Goal: Task Accomplishment & Management: Use online tool/utility

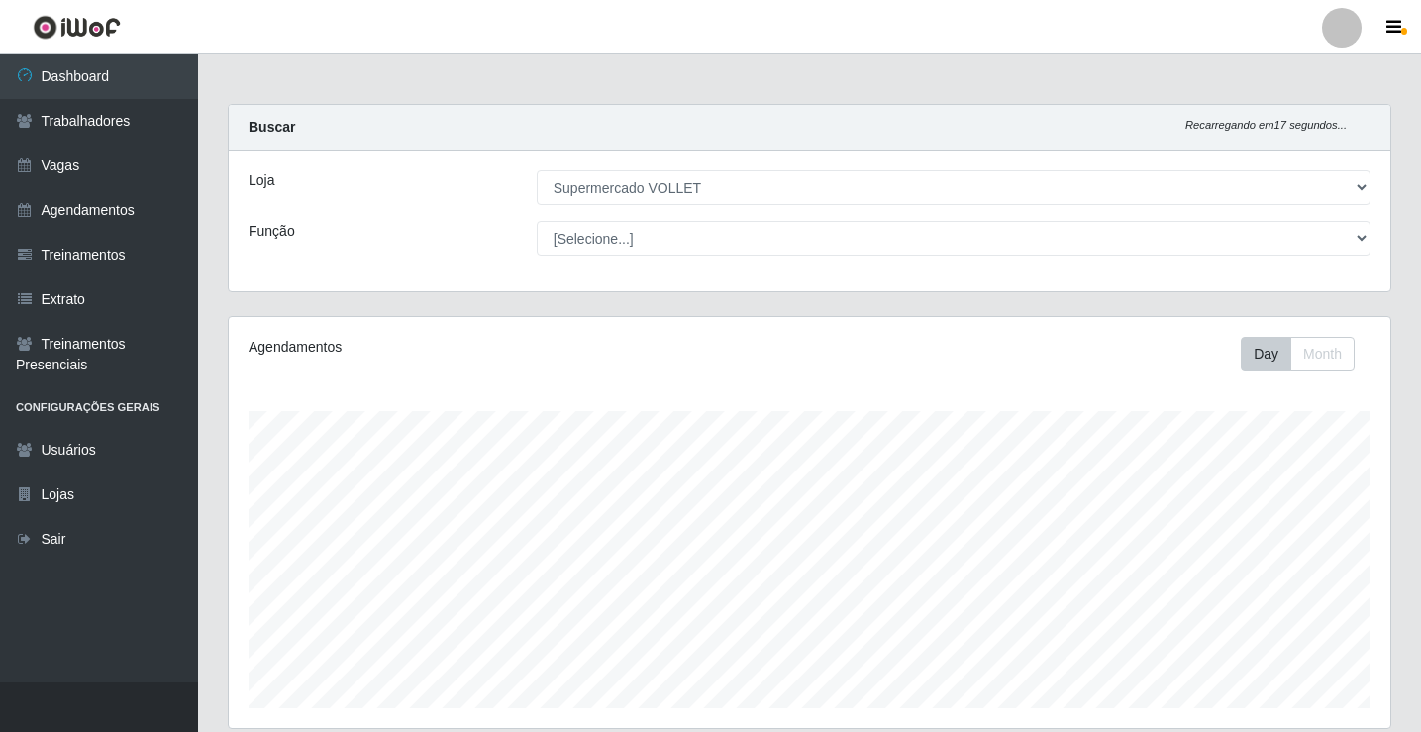
select select "72"
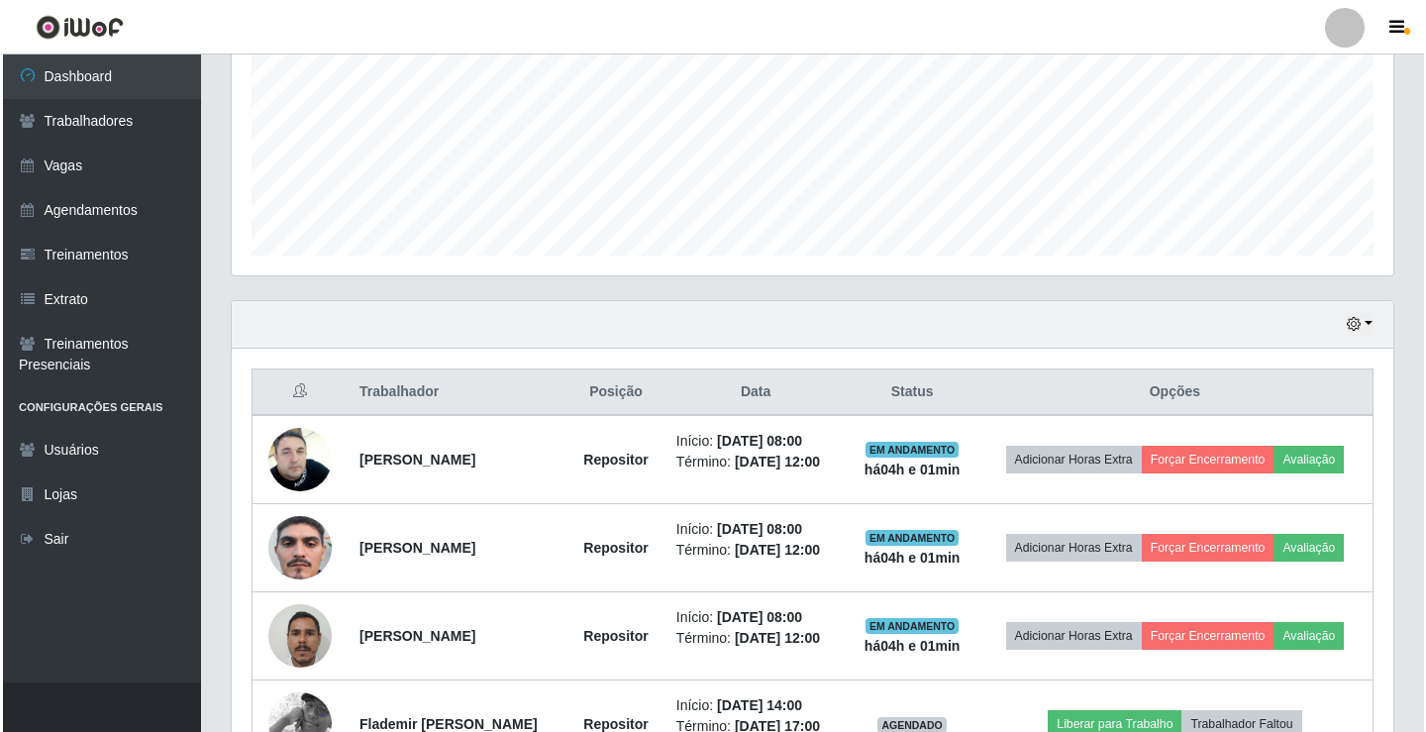
scroll to position [411, 1161]
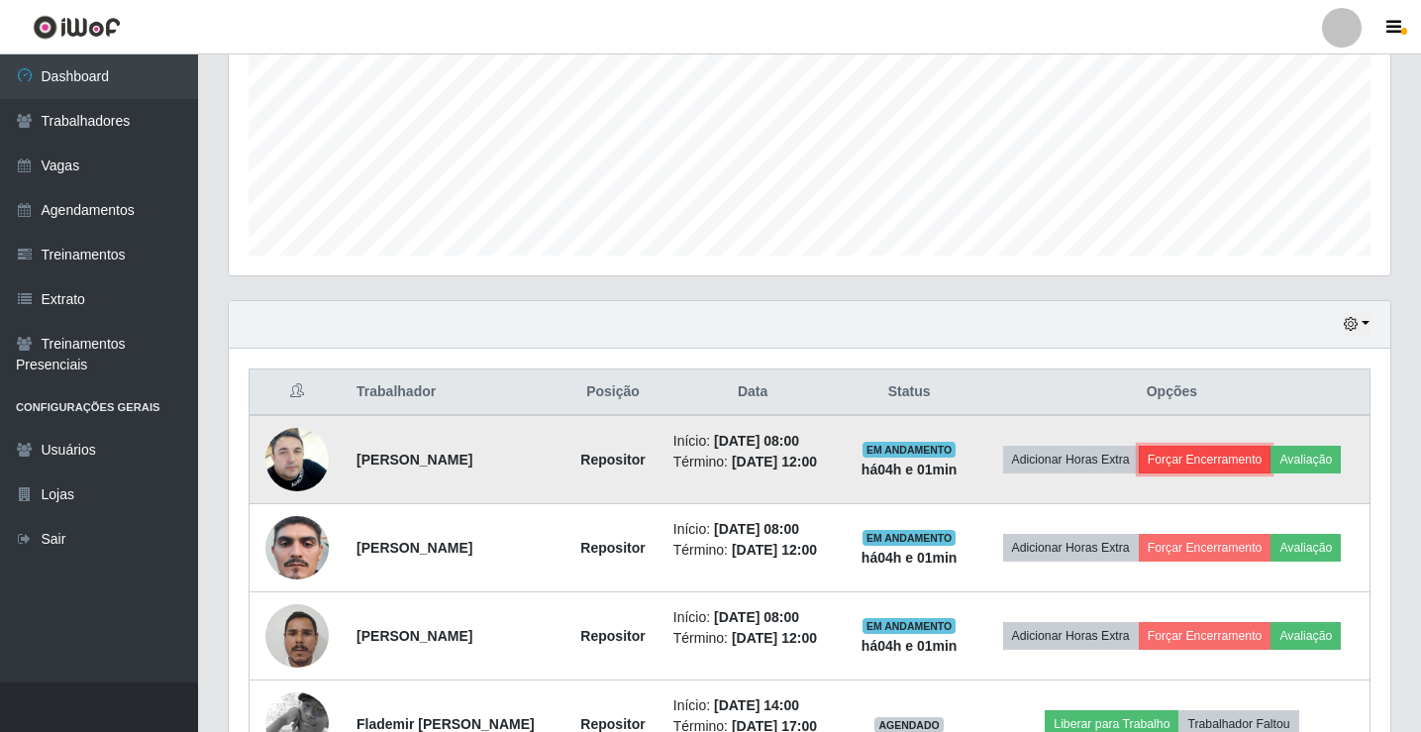
click at [1253, 452] on button "Forçar Encerramento" at bounding box center [1204, 459] width 133 height 28
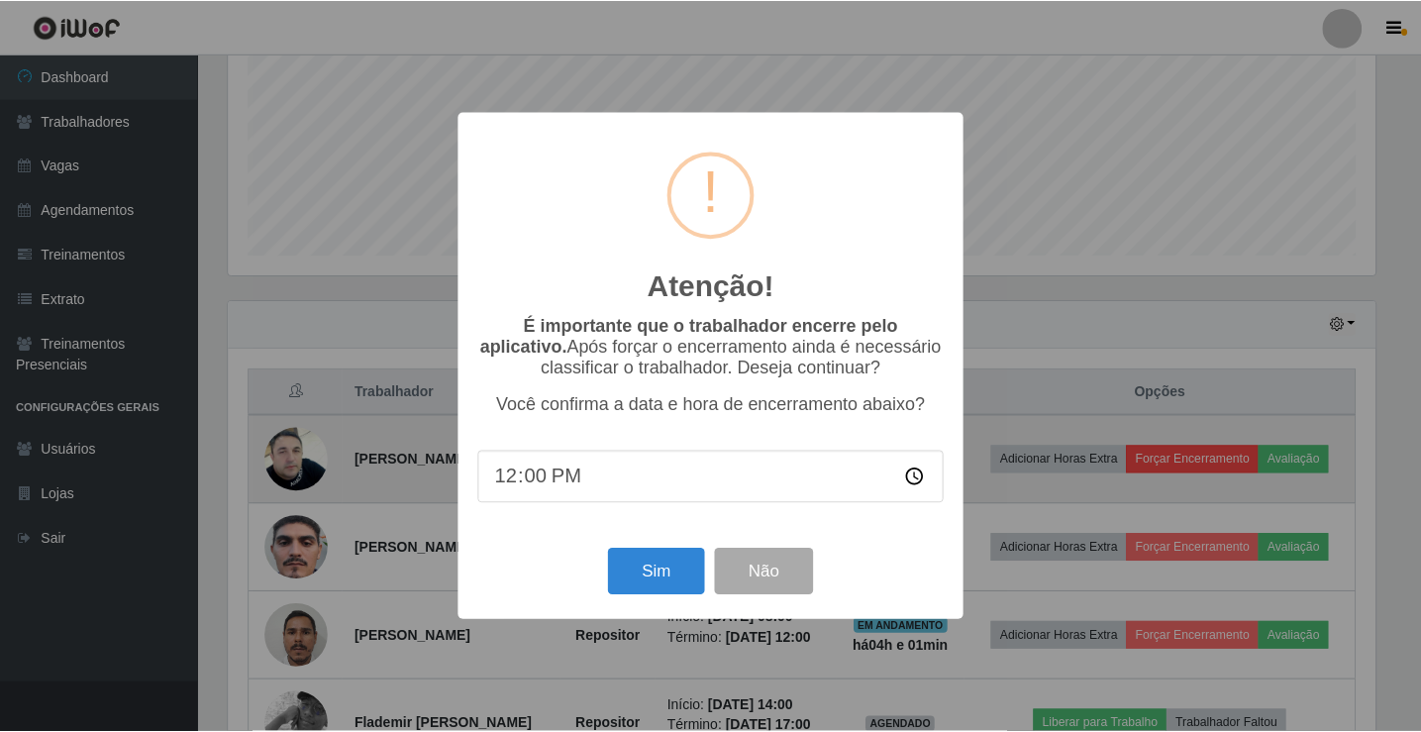
scroll to position [411, 1151]
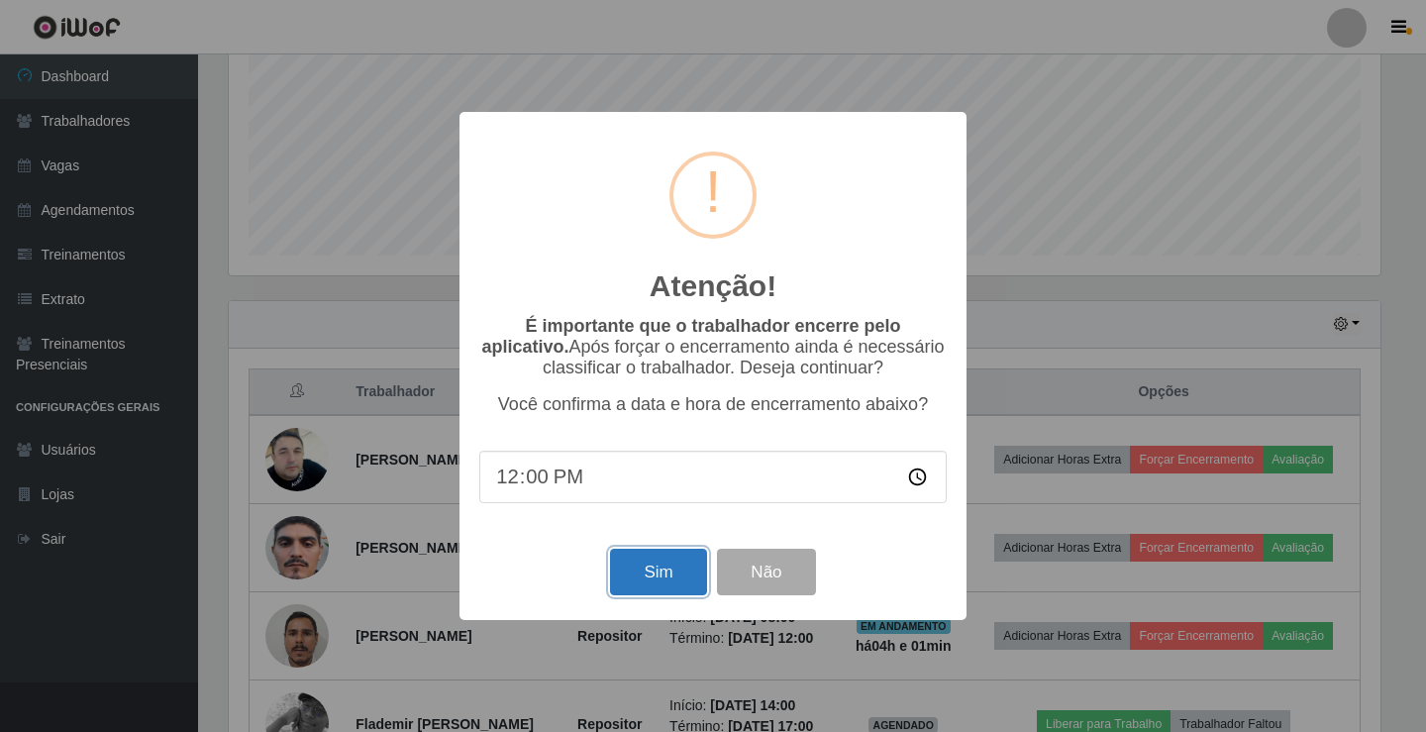
click at [639, 572] on button "Sim" at bounding box center [658, 571] width 96 height 47
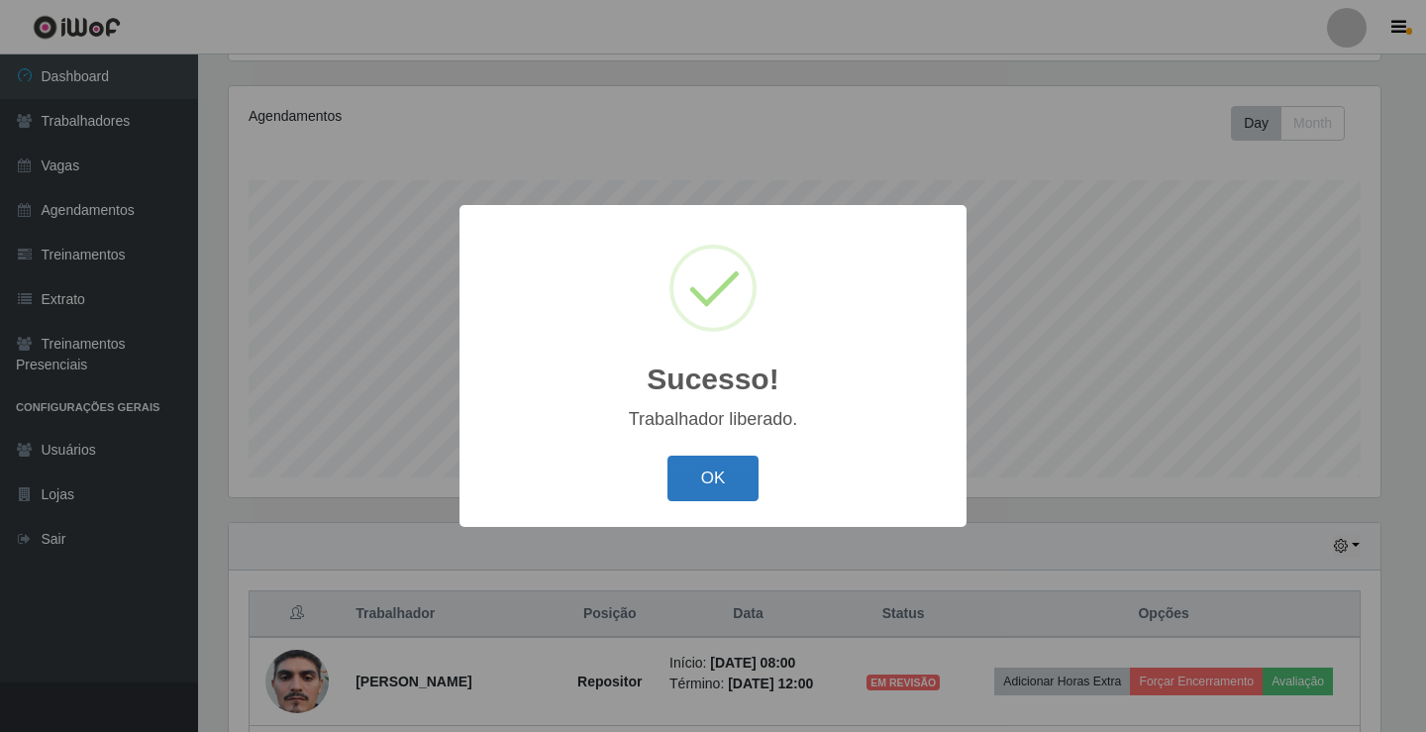
click at [717, 477] on button "OK" at bounding box center [713, 478] width 92 height 47
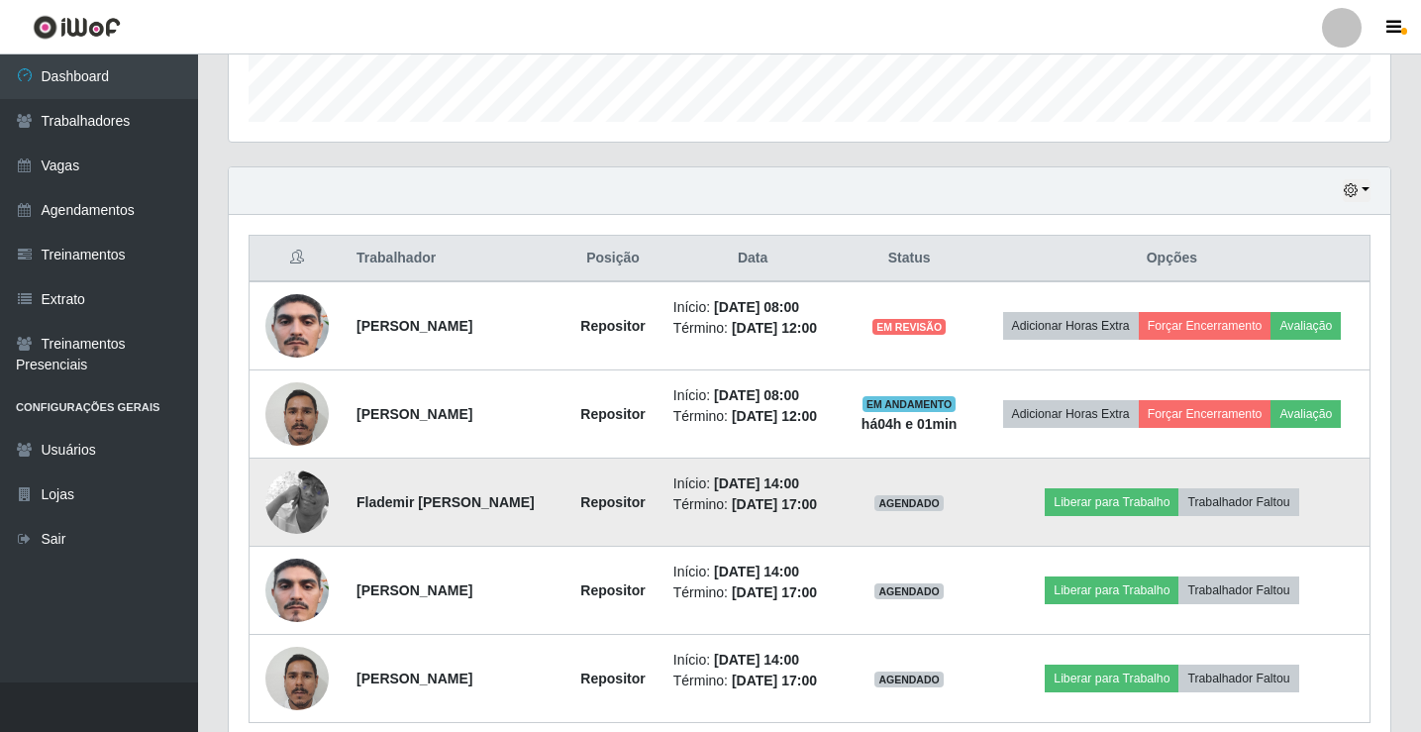
scroll to position [627, 0]
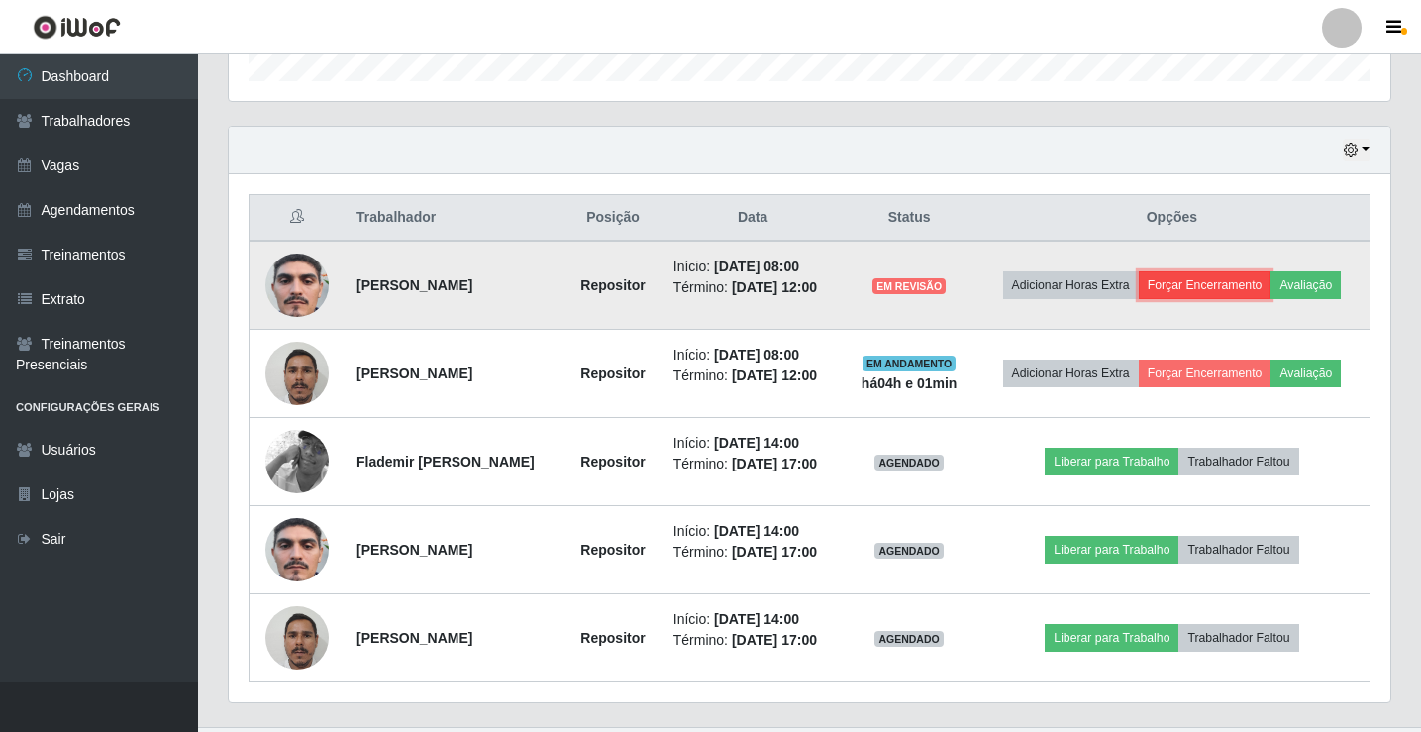
click at [1261, 278] on button "Forçar Encerramento" at bounding box center [1204, 285] width 133 height 28
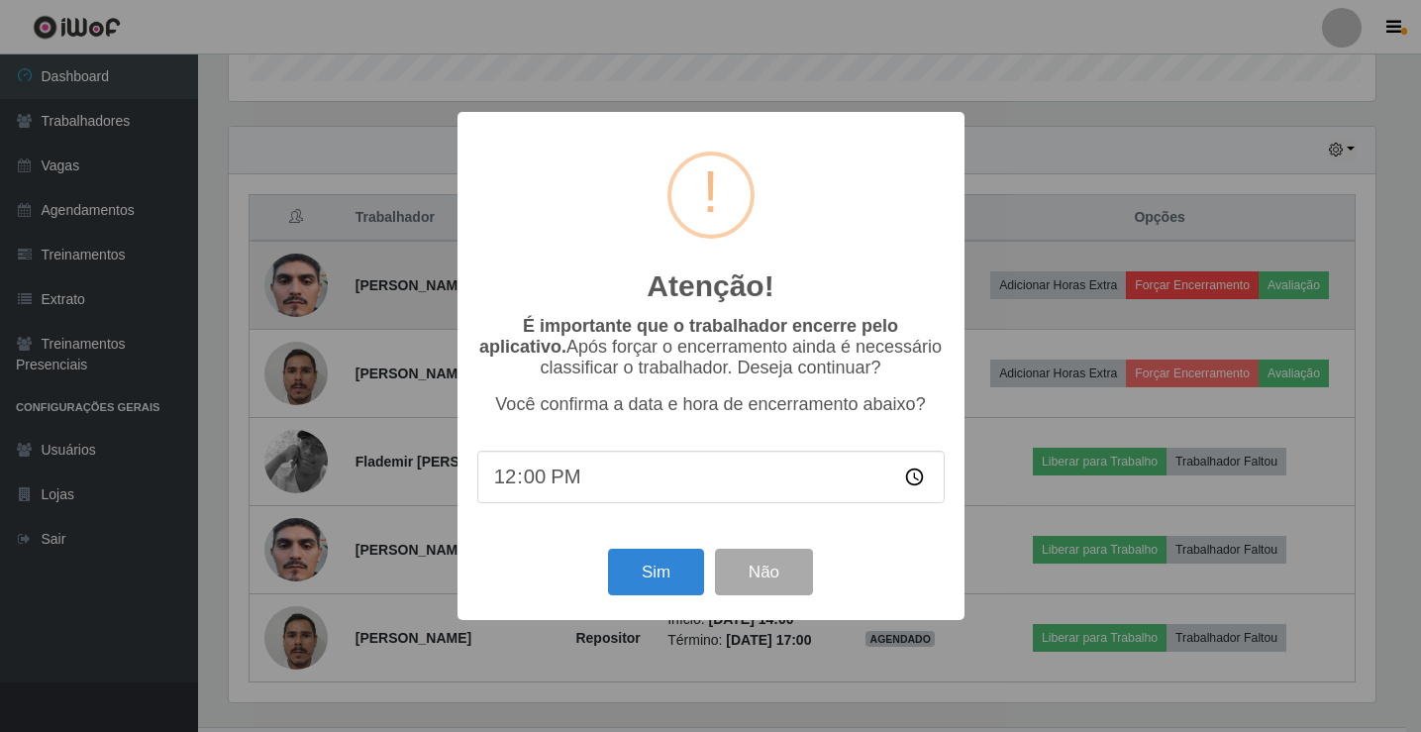
scroll to position [411, 1151]
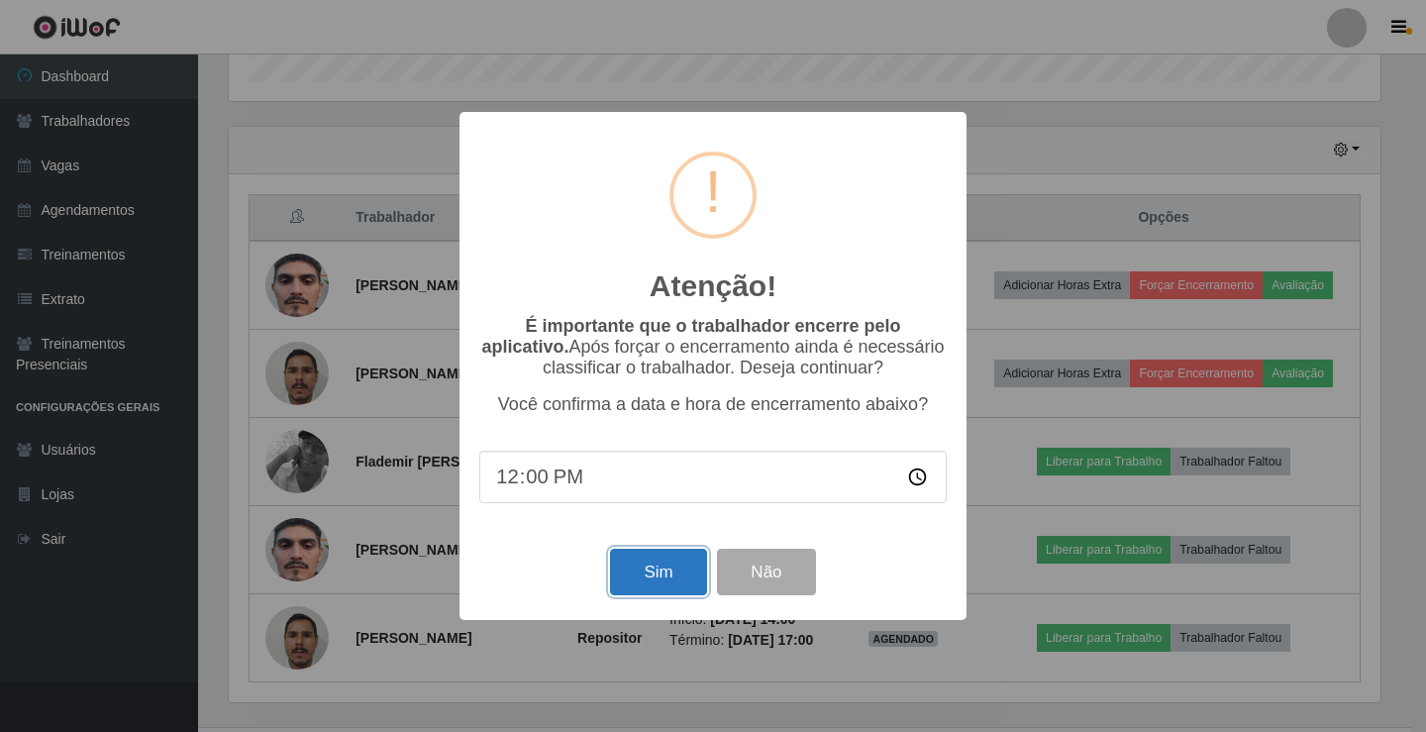
click at [661, 573] on button "Sim" at bounding box center [658, 571] width 96 height 47
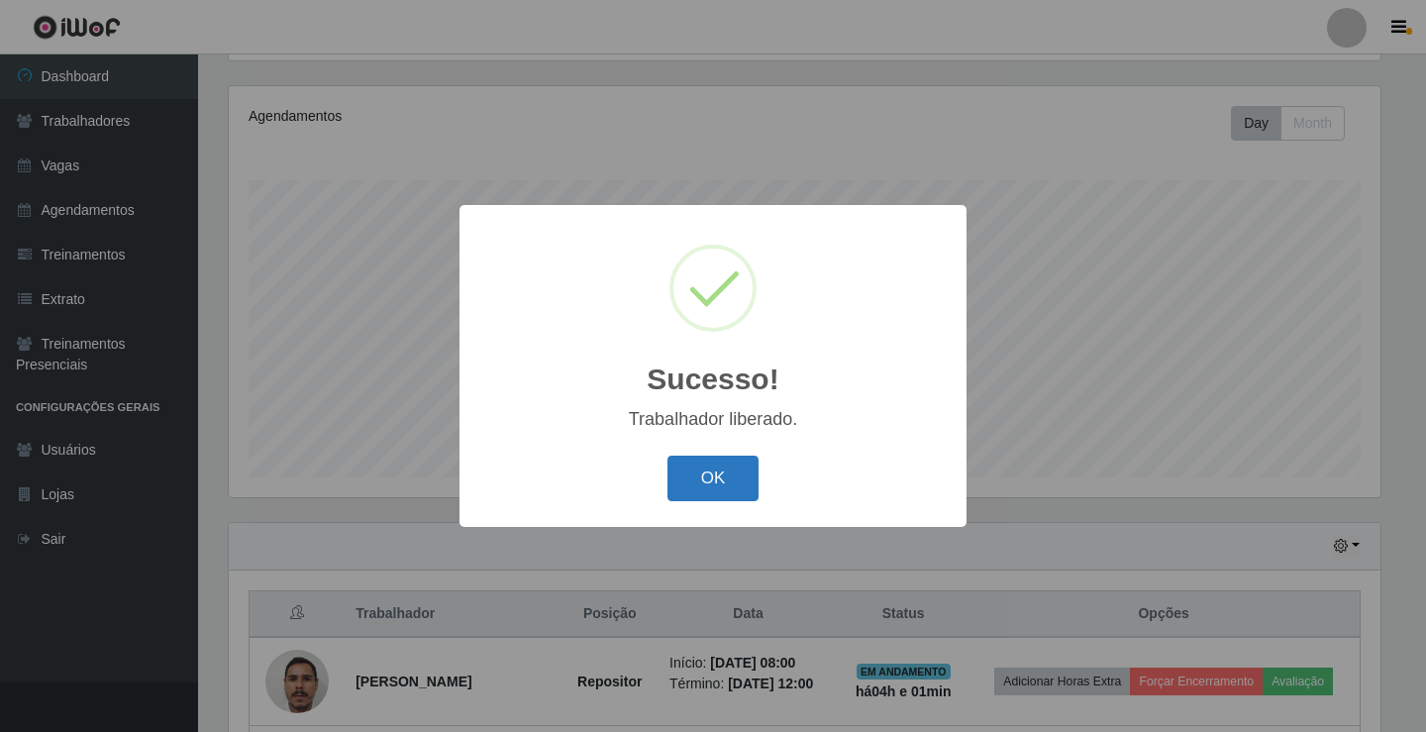
click at [698, 484] on button "OK" at bounding box center [713, 478] width 92 height 47
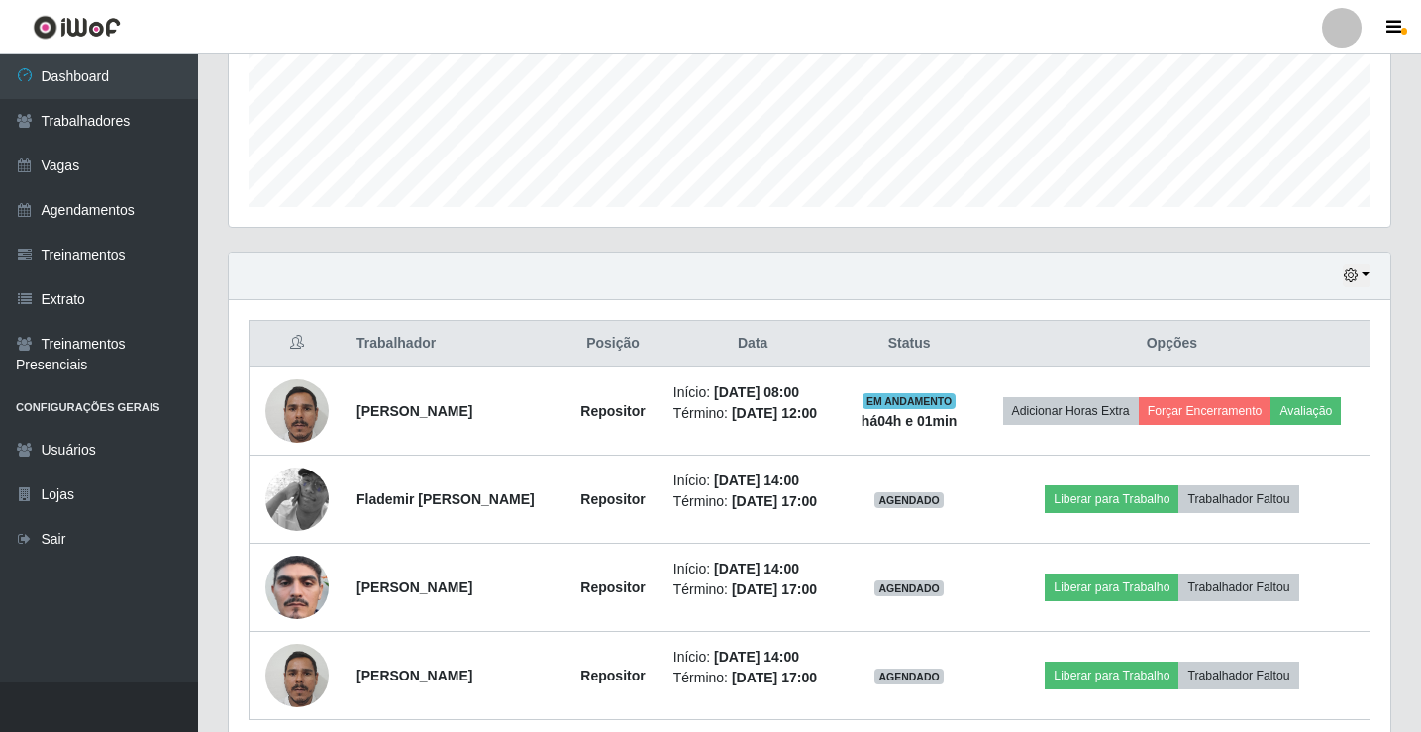
scroll to position [642, 0]
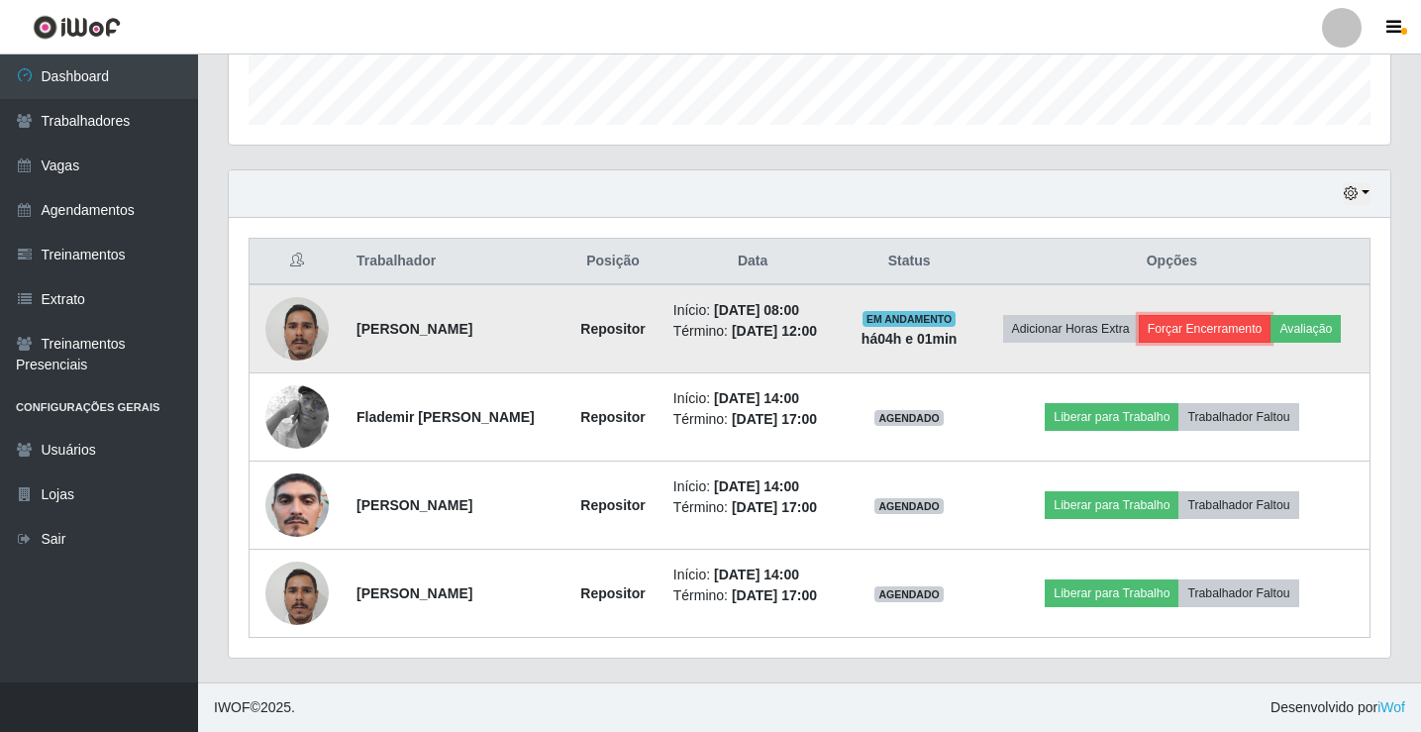
click at [1271, 315] on button "Forçar Encerramento" at bounding box center [1204, 329] width 133 height 28
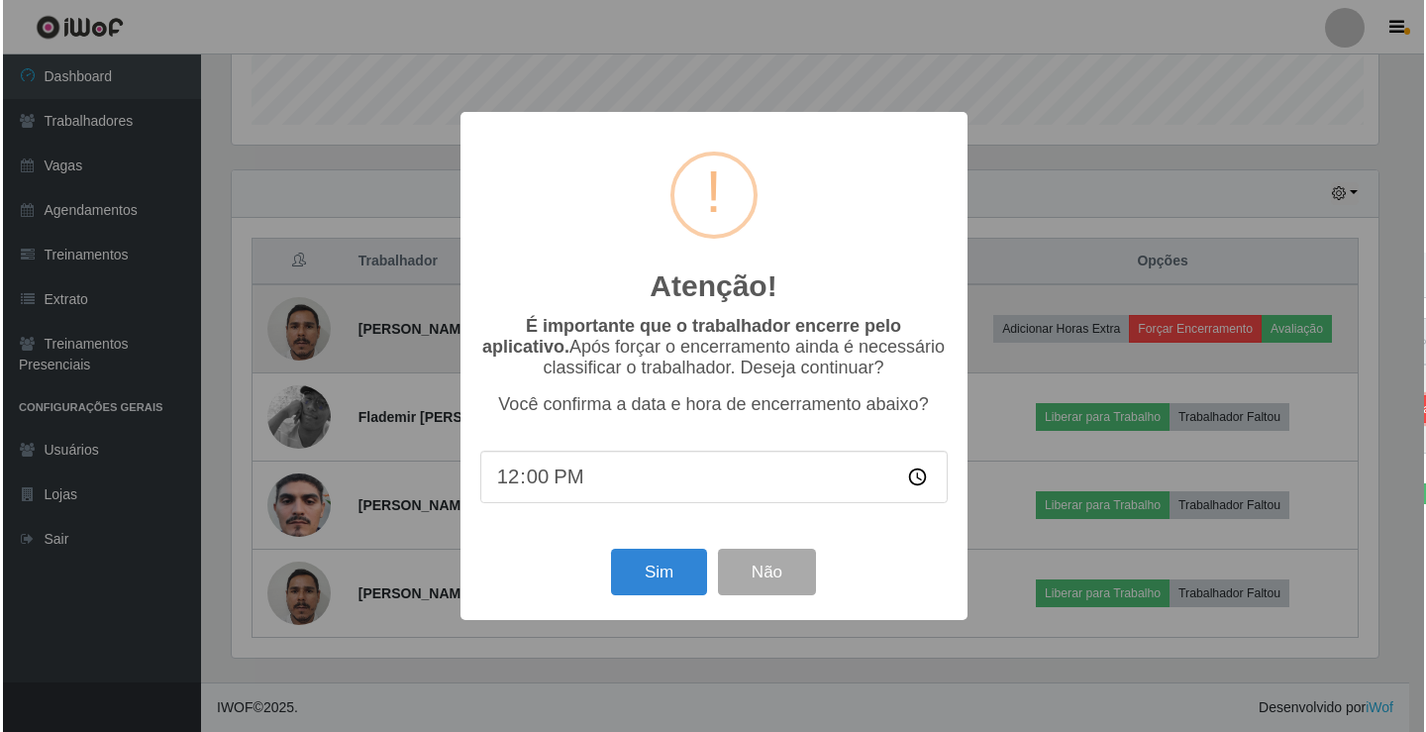
scroll to position [411, 1151]
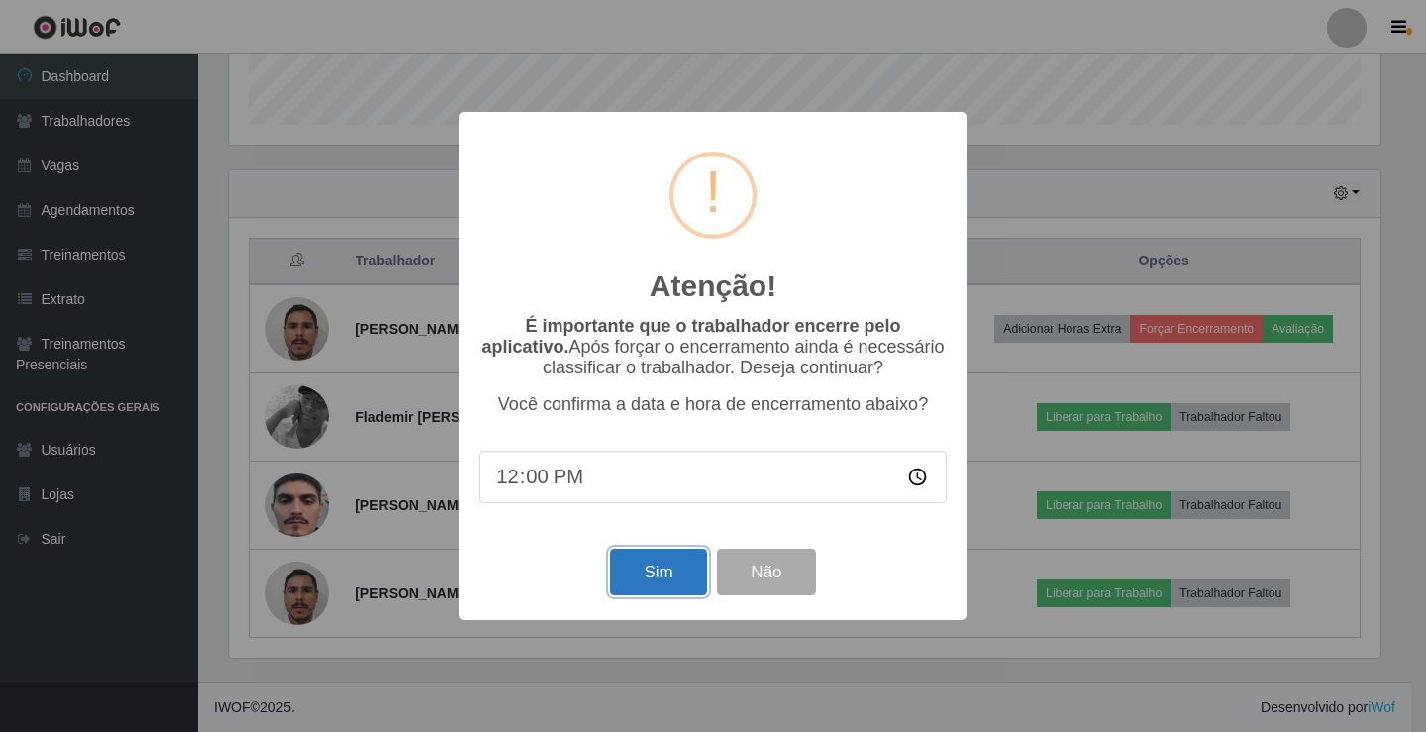
click at [639, 583] on button "Sim" at bounding box center [658, 571] width 96 height 47
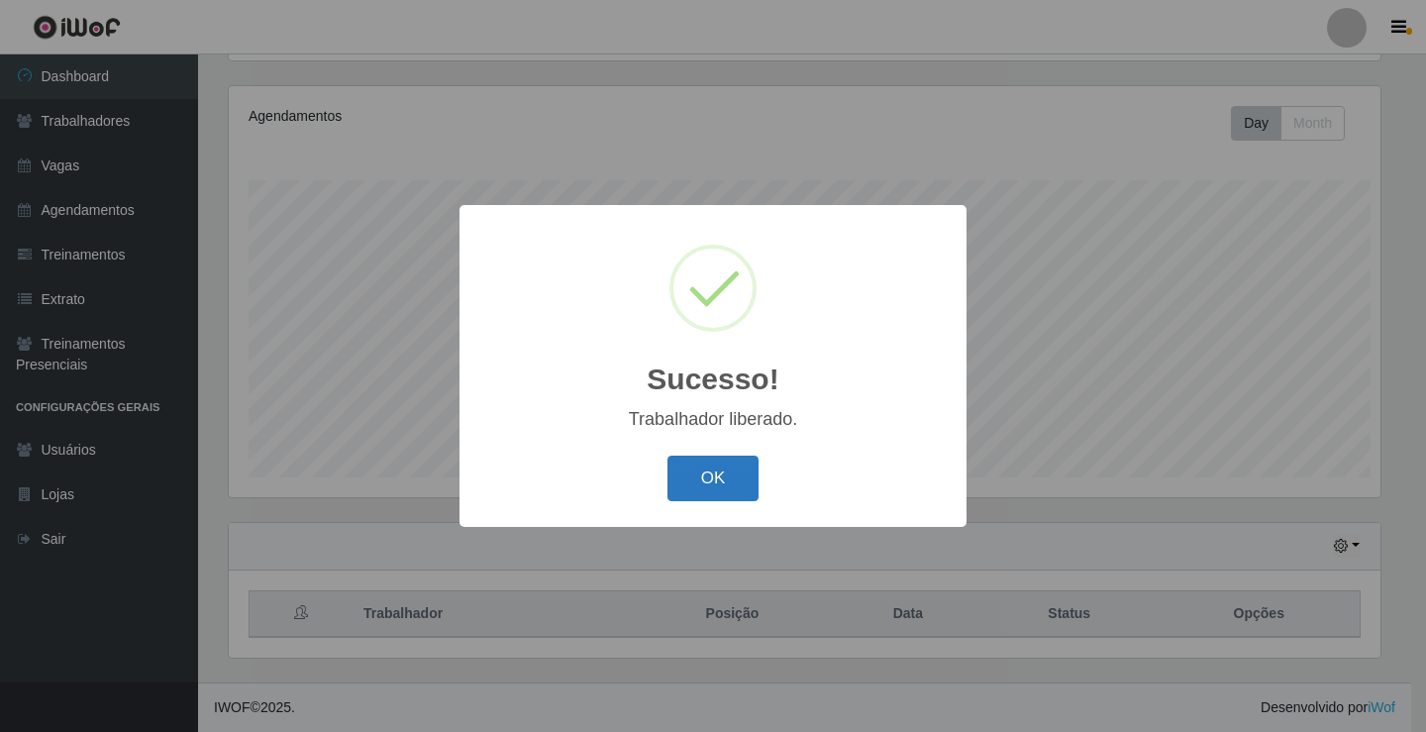
scroll to position [0, 0]
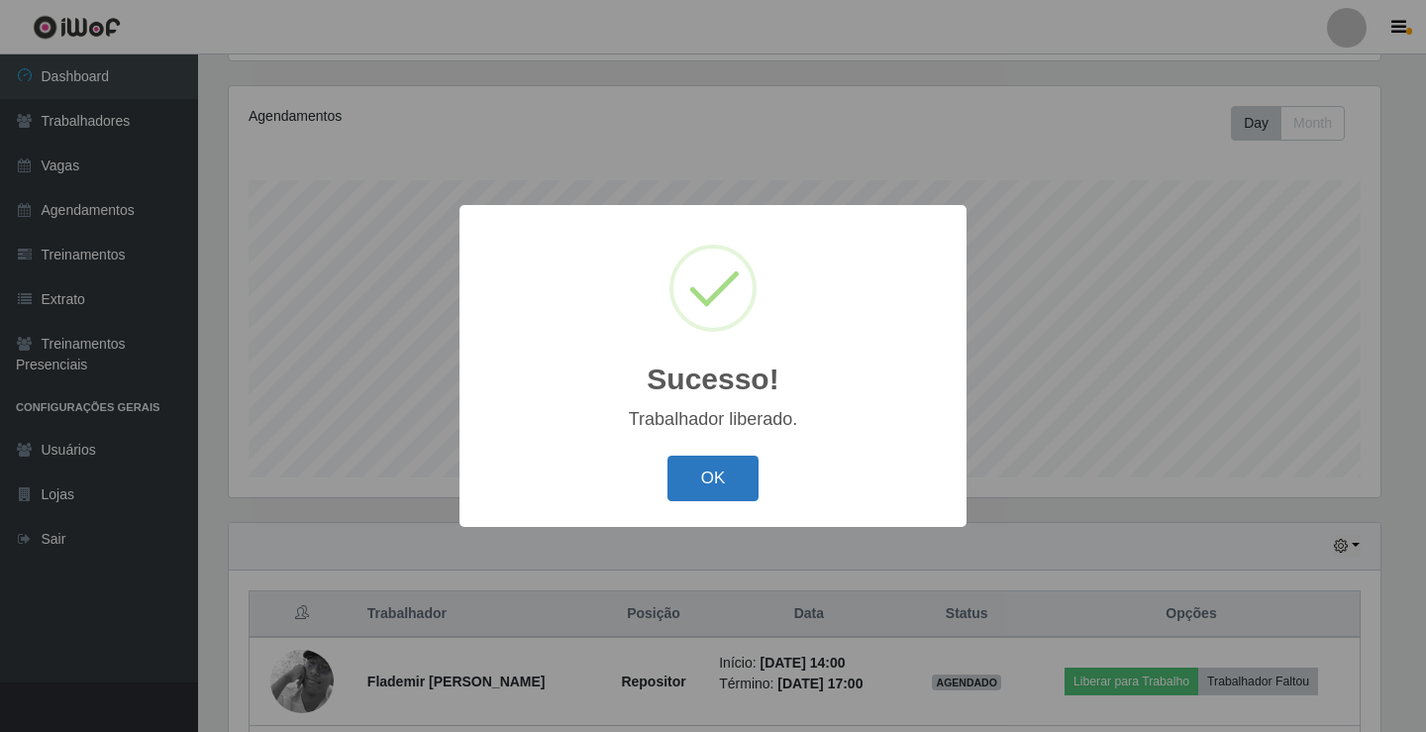
click at [706, 474] on button "OK" at bounding box center [713, 478] width 92 height 47
